Goal: Transaction & Acquisition: Purchase product/service

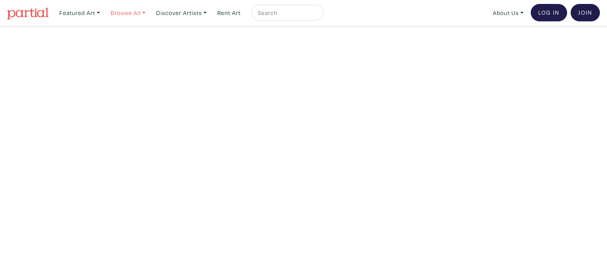
click at [133, 11] on link "Browse All" at bounding box center [128, 13] width 42 height 16
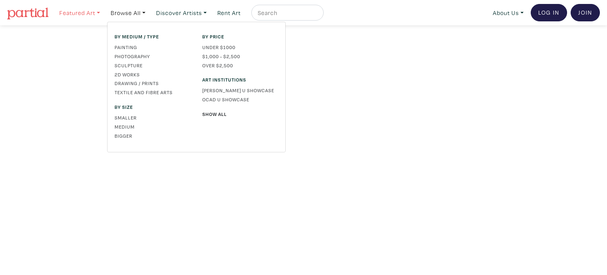
click at [91, 12] on link "Featured Art" at bounding box center [80, 13] width 48 height 16
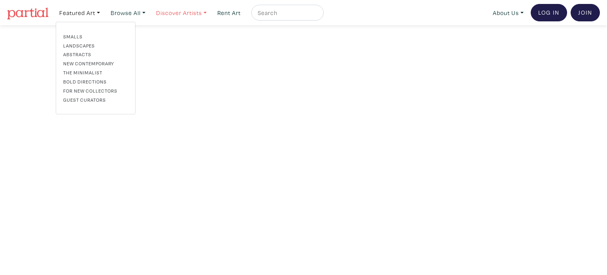
click at [182, 15] on link "Discover Artists" at bounding box center [182, 13] width 58 height 16
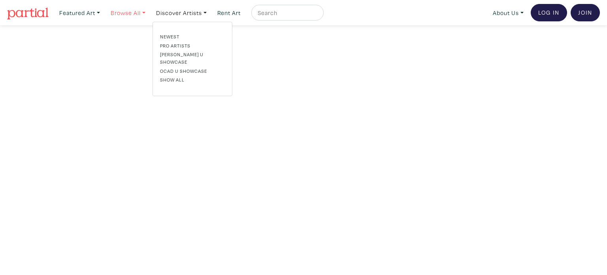
click at [130, 15] on link "Browse All" at bounding box center [128, 13] width 42 height 16
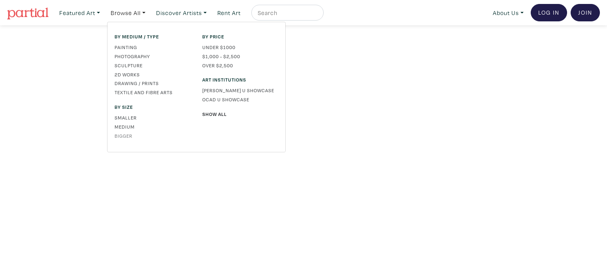
click at [125, 137] on link "Bigger" at bounding box center [153, 135] width 76 height 7
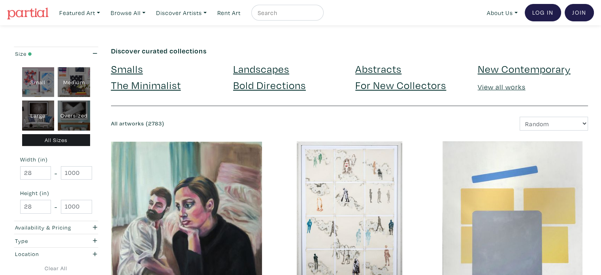
click at [76, 120] on div "Oversized" at bounding box center [74, 115] width 32 height 30
type input "48"
type input "698.5"
type input "48"
type input "927.1"
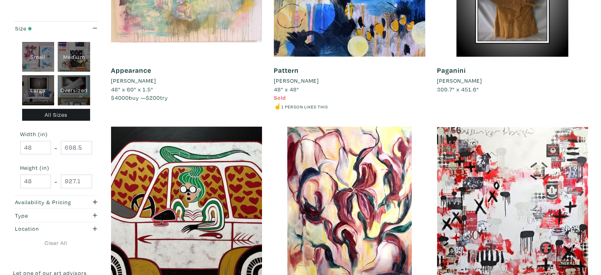
scroll to position [237, 0]
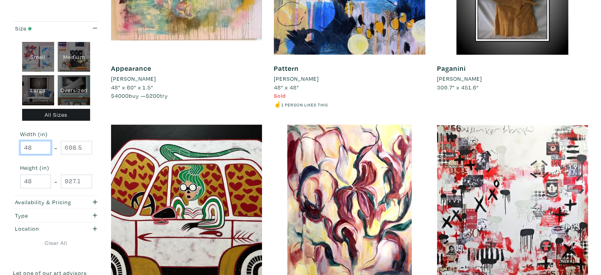
click at [35, 148] on input "48" at bounding box center [35, 148] width 31 height 14
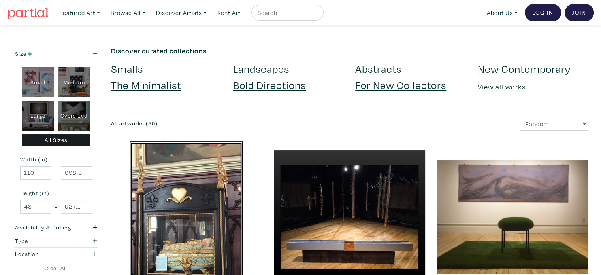
click at [49, 139] on div "All Sizes" at bounding box center [56, 140] width 68 height 12
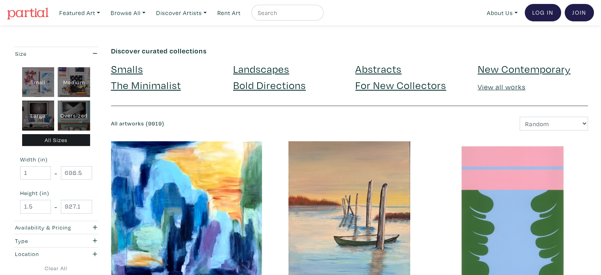
click at [275, 66] on link "Landscapes" at bounding box center [261, 69] width 56 height 14
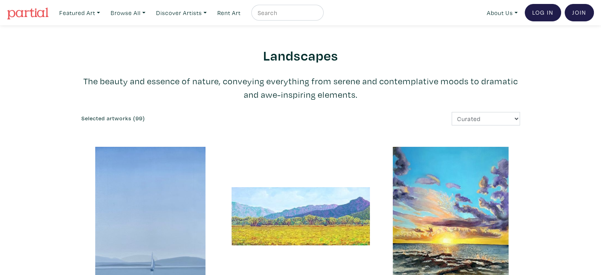
click at [290, 11] on input "text" at bounding box center [286, 13] width 59 height 10
type input "costa brava"
click at [318, 15] on button "submit" at bounding box center [318, 15] width 0 height 0
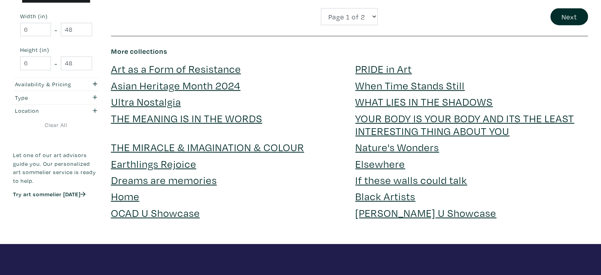
scroll to position [1778, 0]
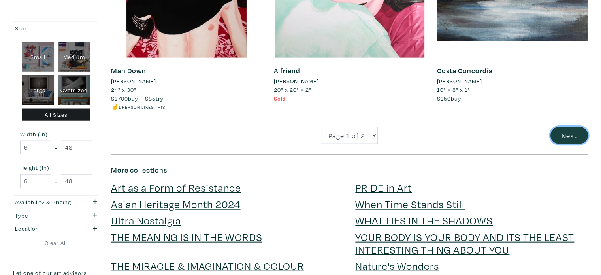
click at [573, 138] on button "Next" at bounding box center [569, 135] width 38 height 17
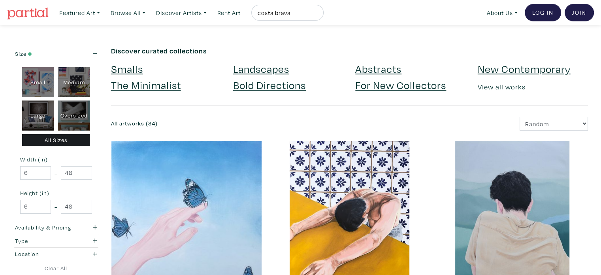
click at [283, 12] on input "costa brava" at bounding box center [286, 13] width 59 height 10
type input "callela"
click at [318, 15] on button "submit" at bounding box center [318, 15] width 0 height 0
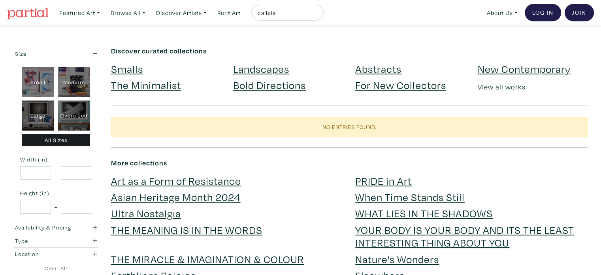
click at [286, 16] on input "callela" at bounding box center [286, 13] width 59 height 10
type input "[GEOGRAPHIC_DATA]"
click at [318, 15] on button "submit" at bounding box center [318, 15] width 0 height 0
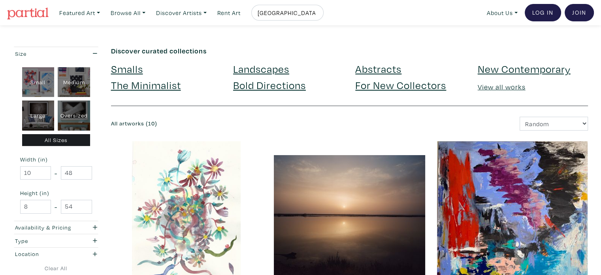
click at [276, 17] on input "[GEOGRAPHIC_DATA]" at bounding box center [286, 13] width 59 height 10
type input "dingle"
click at [318, 15] on button "submit" at bounding box center [318, 15] width 0 height 0
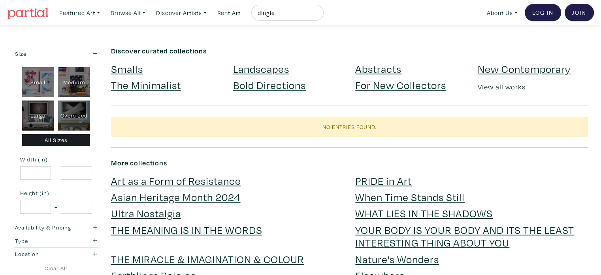
click at [251, 68] on link "Landscapes" at bounding box center [261, 69] width 56 height 14
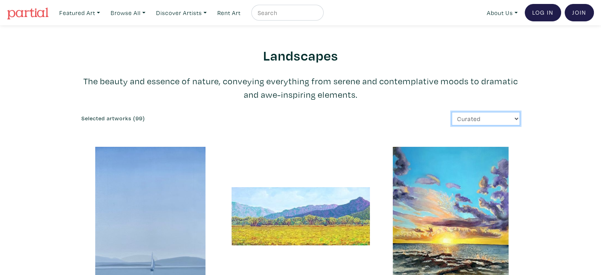
click at [471, 120] on select "Curated Newest Random Price: Low to High Price: High to Low" at bounding box center [486, 119] width 68 height 14
click at [314, 113] on form "Curated Newest Random Price: Low to High Price: High to Low" at bounding box center [413, 119] width 213 height 14
click at [285, 4] on nav "Featured Art Smalls Landscapes Abstracts New Contemporary The Minimalist Bold D…" at bounding box center [300, 12] width 601 height 25
click at [274, 13] on input "text" at bounding box center [286, 13] width 59 height 10
type input "window"
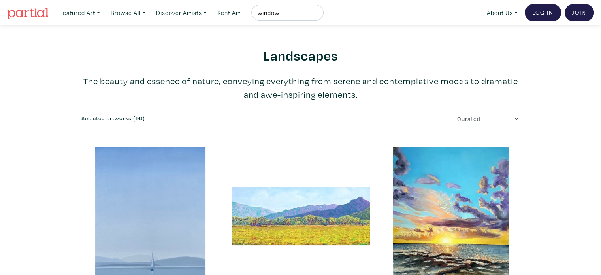
click at [318, 15] on button "submit" at bounding box center [318, 15] width 0 height 0
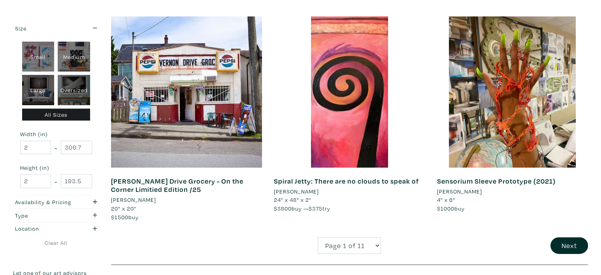
scroll to position [1778, 0]
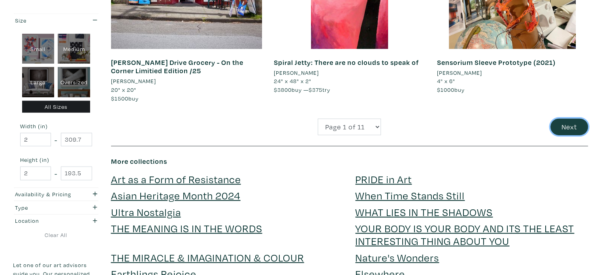
click at [572, 119] on button "Next" at bounding box center [569, 127] width 38 height 17
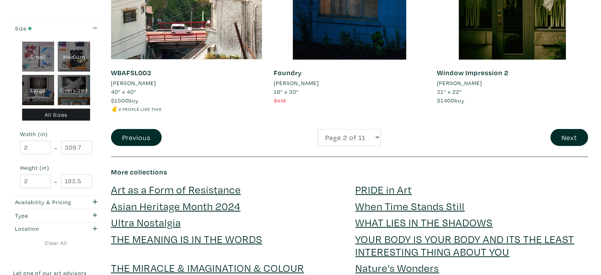
scroll to position [1778, 0]
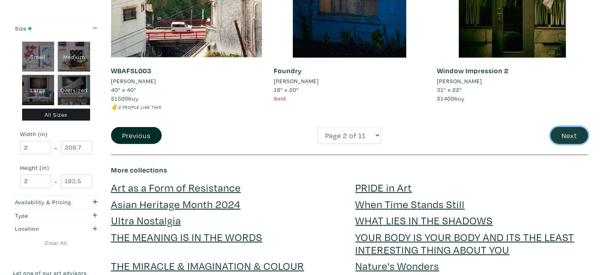
click at [566, 127] on button "Next" at bounding box center [569, 135] width 38 height 17
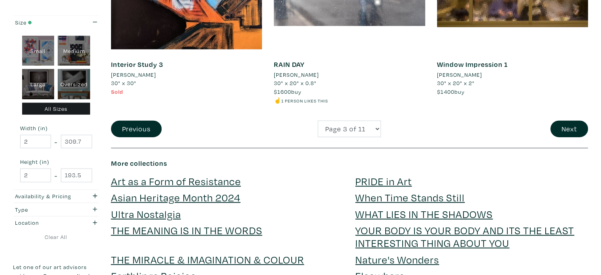
scroll to position [1778, 0]
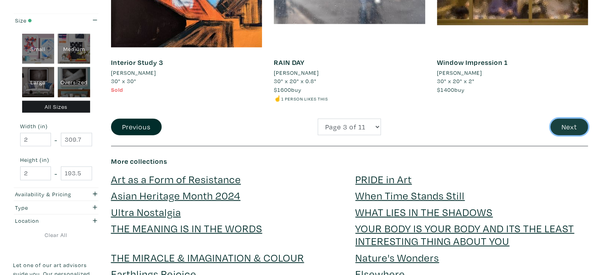
click at [565, 126] on button "Next" at bounding box center [569, 127] width 38 height 17
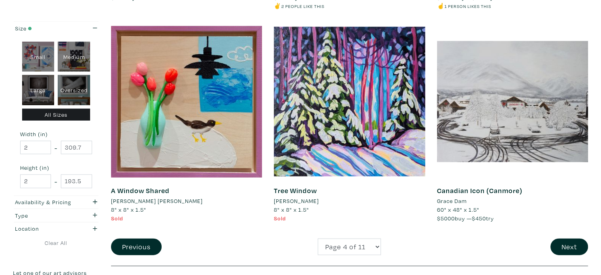
scroll to position [1659, 0]
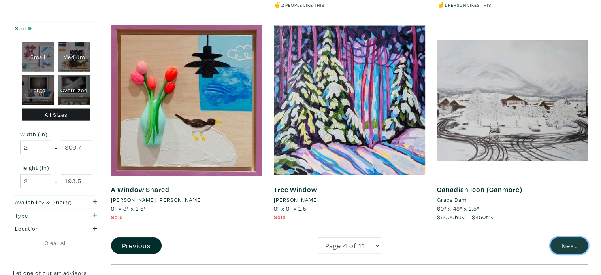
click at [563, 237] on button "Next" at bounding box center [569, 245] width 38 height 17
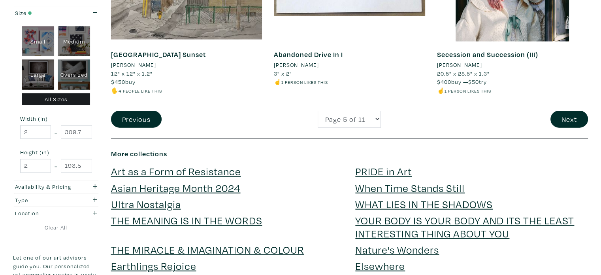
scroll to position [1778, 0]
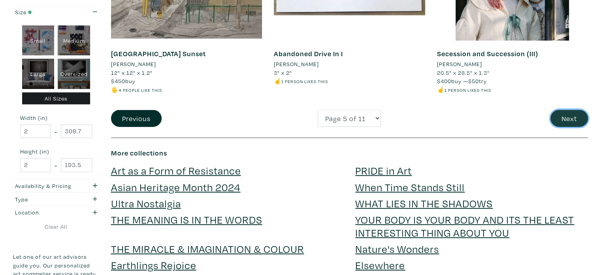
click at [574, 117] on button "Next" at bounding box center [569, 118] width 38 height 17
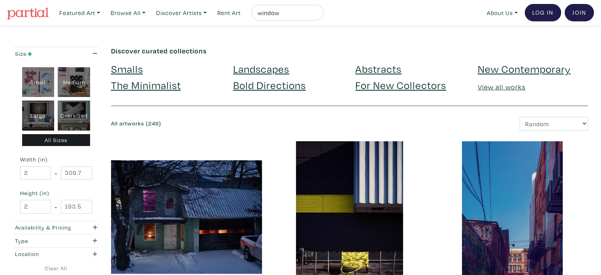
click at [263, 72] on link "Landscapes" at bounding box center [261, 69] width 56 height 14
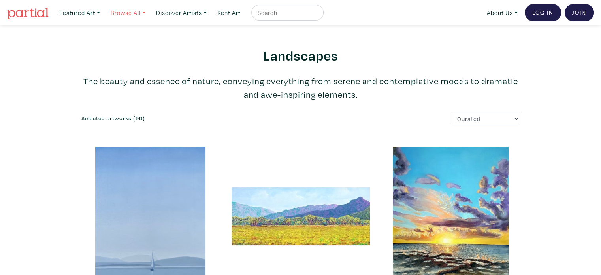
click at [124, 13] on link "Browse All" at bounding box center [128, 13] width 42 height 16
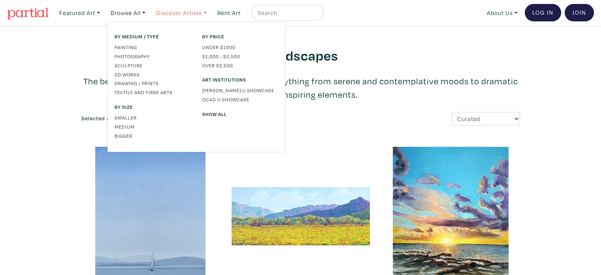
click at [175, 13] on link "Discover Artists" at bounding box center [182, 13] width 58 height 16
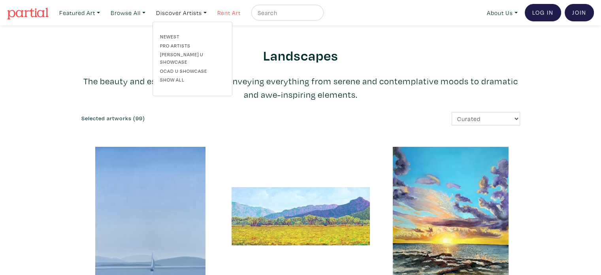
click at [233, 13] on link "Rent Art" at bounding box center [229, 13] width 30 height 16
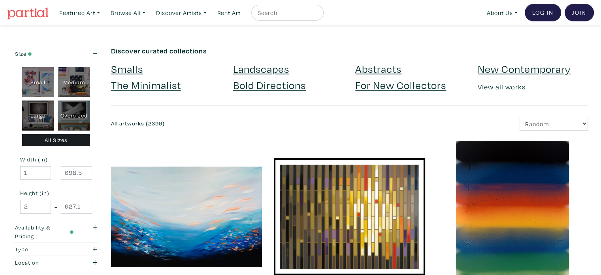
click at [260, 89] on link "Bold Directions" at bounding box center [269, 85] width 73 height 14
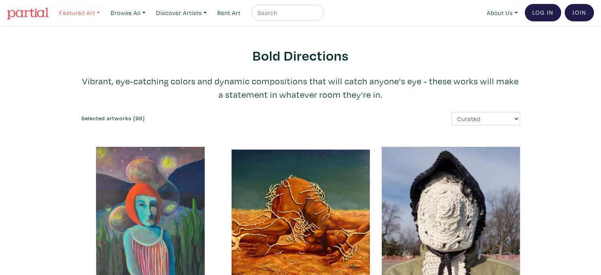
click at [91, 9] on link "Featured Art" at bounding box center [80, 13] width 48 height 16
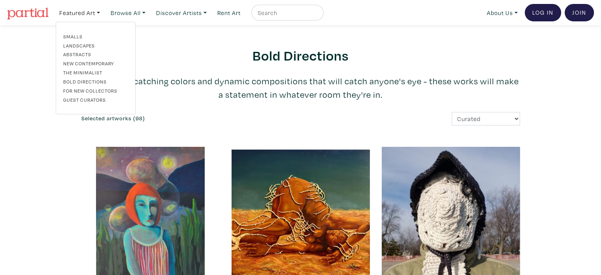
click at [82, 69] on link "The Minimalist" at bounding box center [95, 72] width 65 height 7
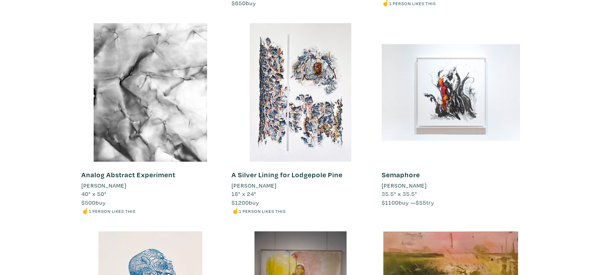
scroll to position [1778, 0]
